Goal: Navigation & Orientation: Find specific page/section

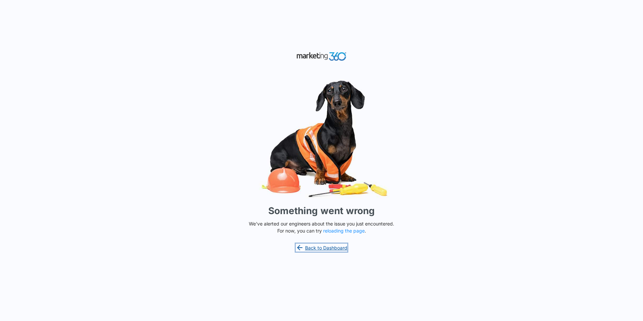
click at [319, 249] on link "Back to Dashboard" at bounding box center [321, 247] width 52 height 8
click at [351, 232] on button "reloading the page" at bounding box center [343, 230] width 41 height 5
